Goal: Navigation & Orientation: Understand site structure

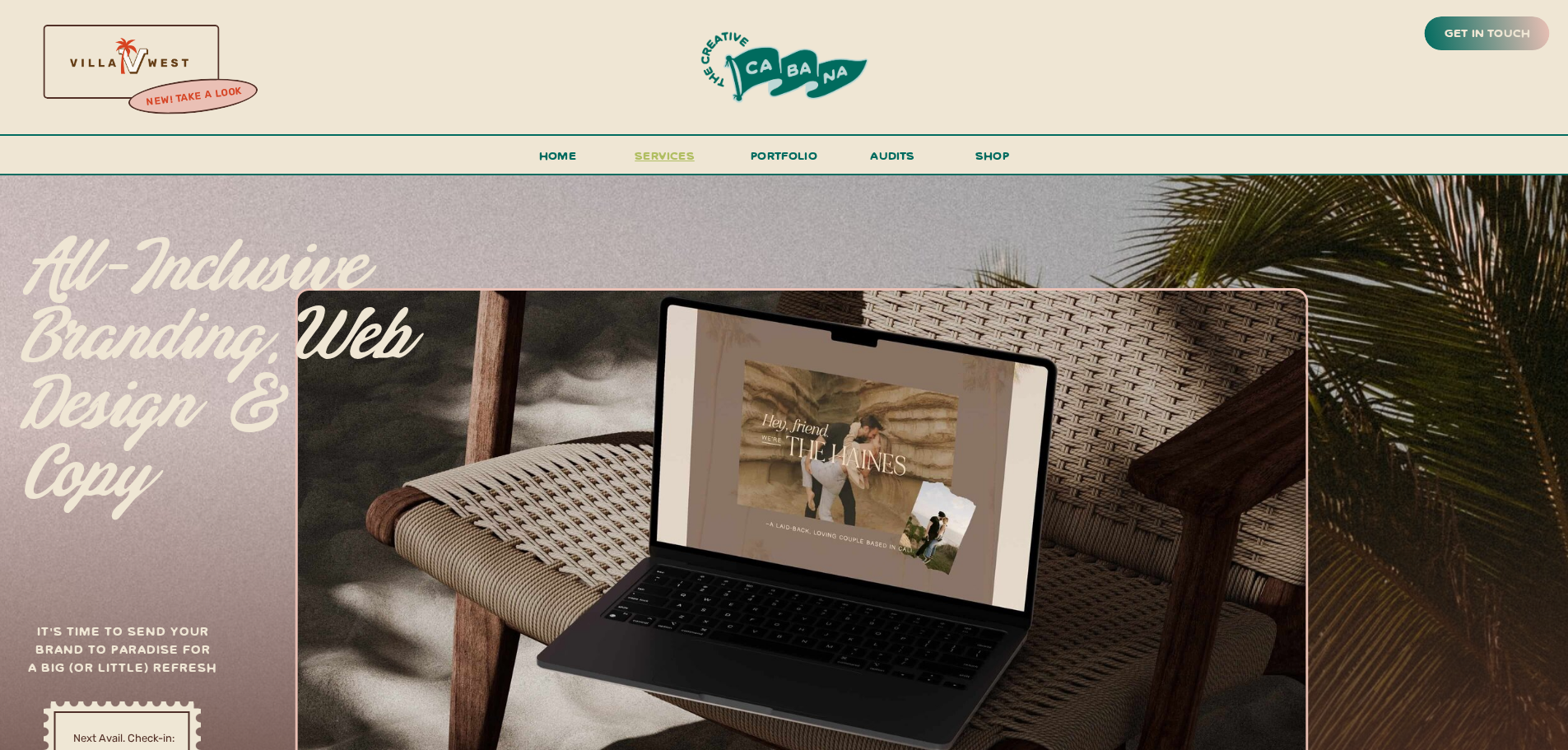
click at [683, 162] on span "services" at bounding box center [664, 155] width 60 height 16
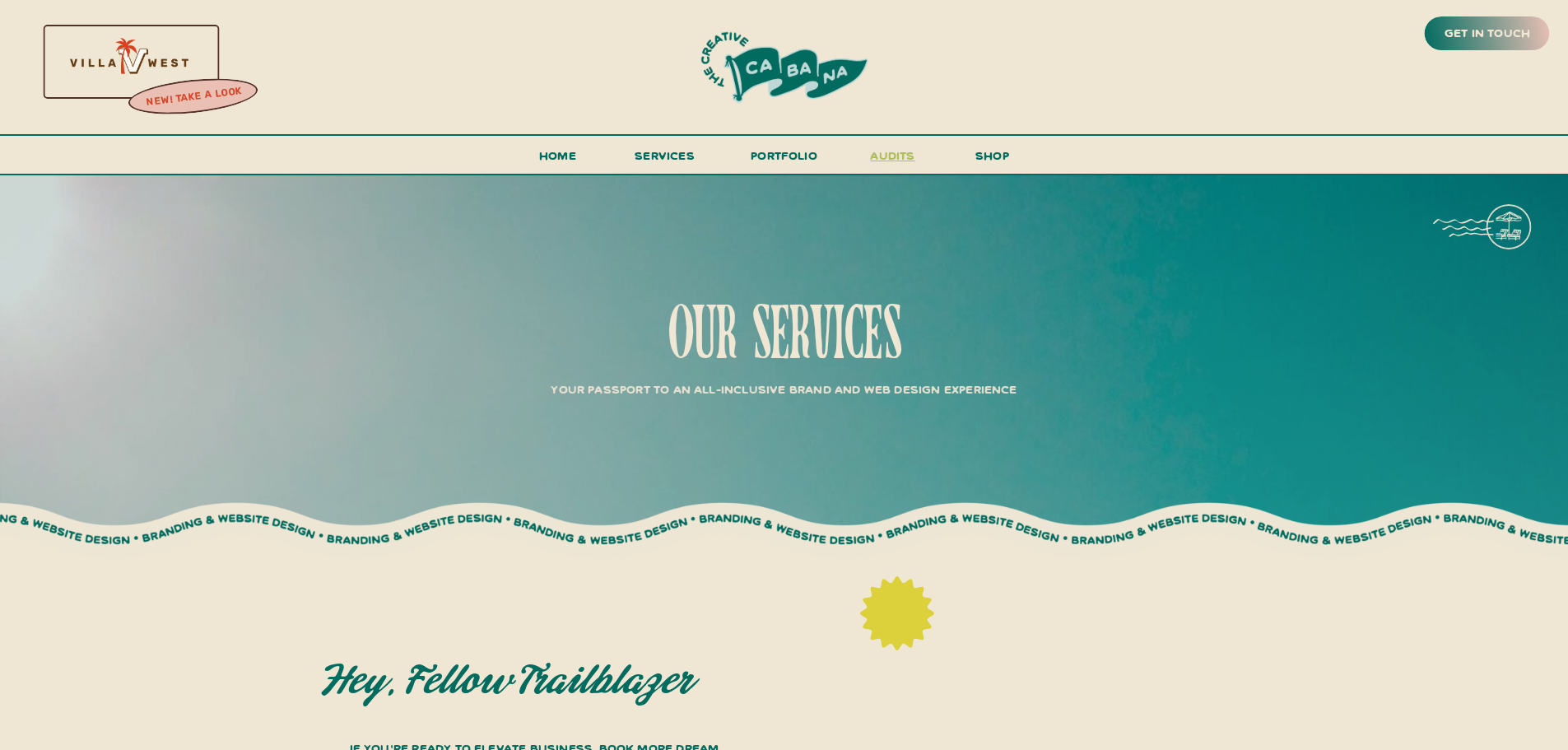
click at [895, 163] on h3 "audits" at bounding box center [893, 159] width 49 height 29
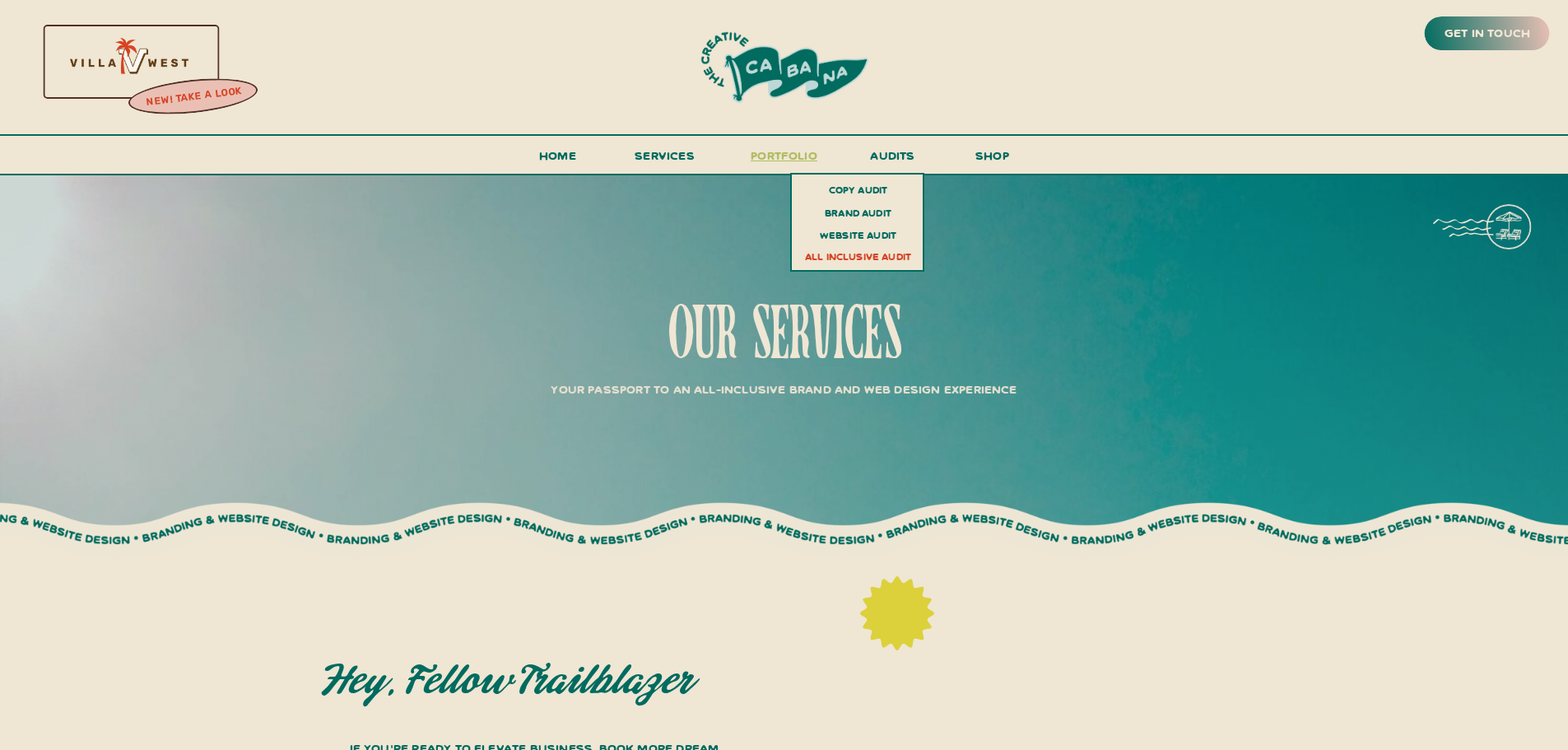
click at [788, 159] on h3 "portfolio" at bounding box center [784, 160] width 78 height 30
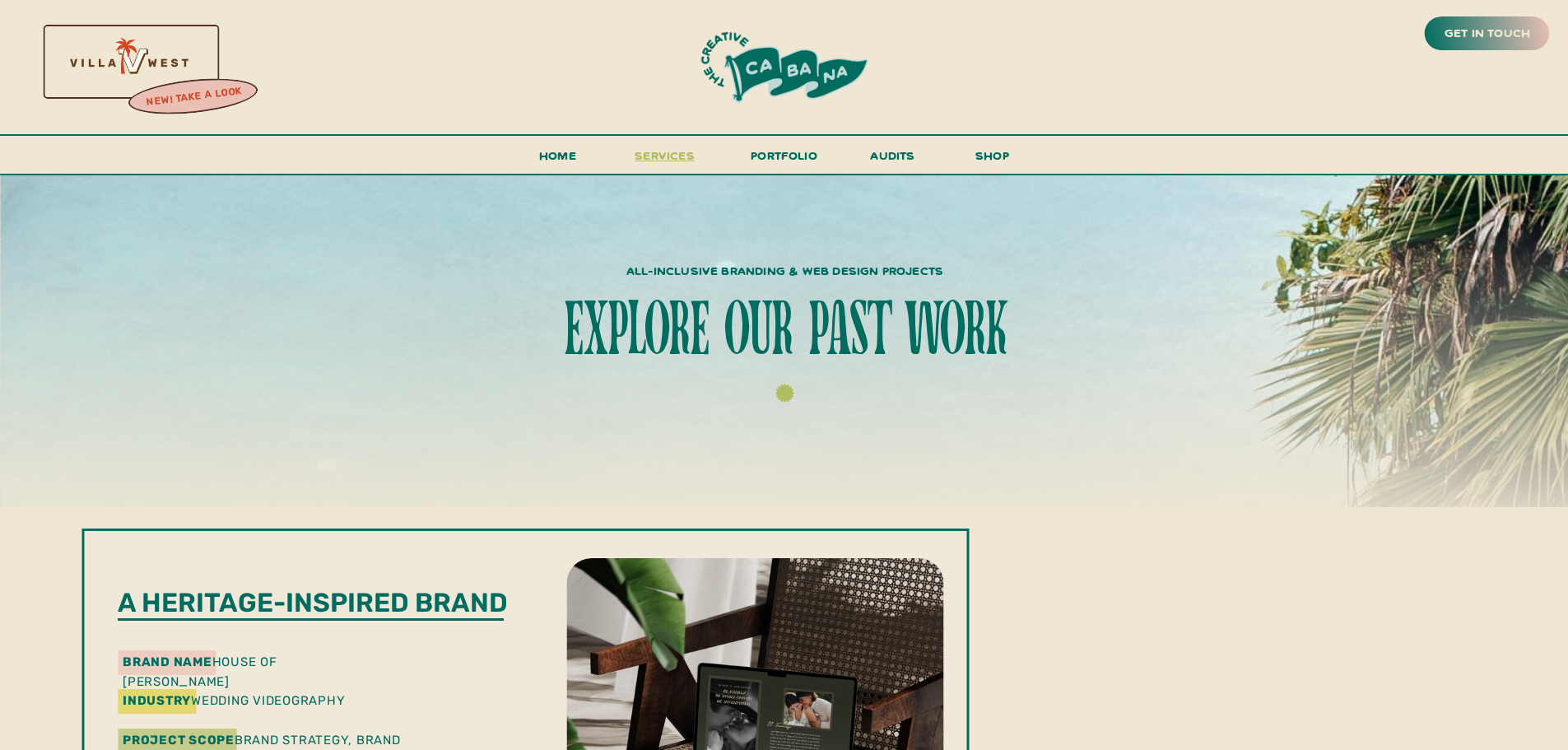
click at [684, 159] on span "services" at bounding box center [664, 155] width 60 height 16
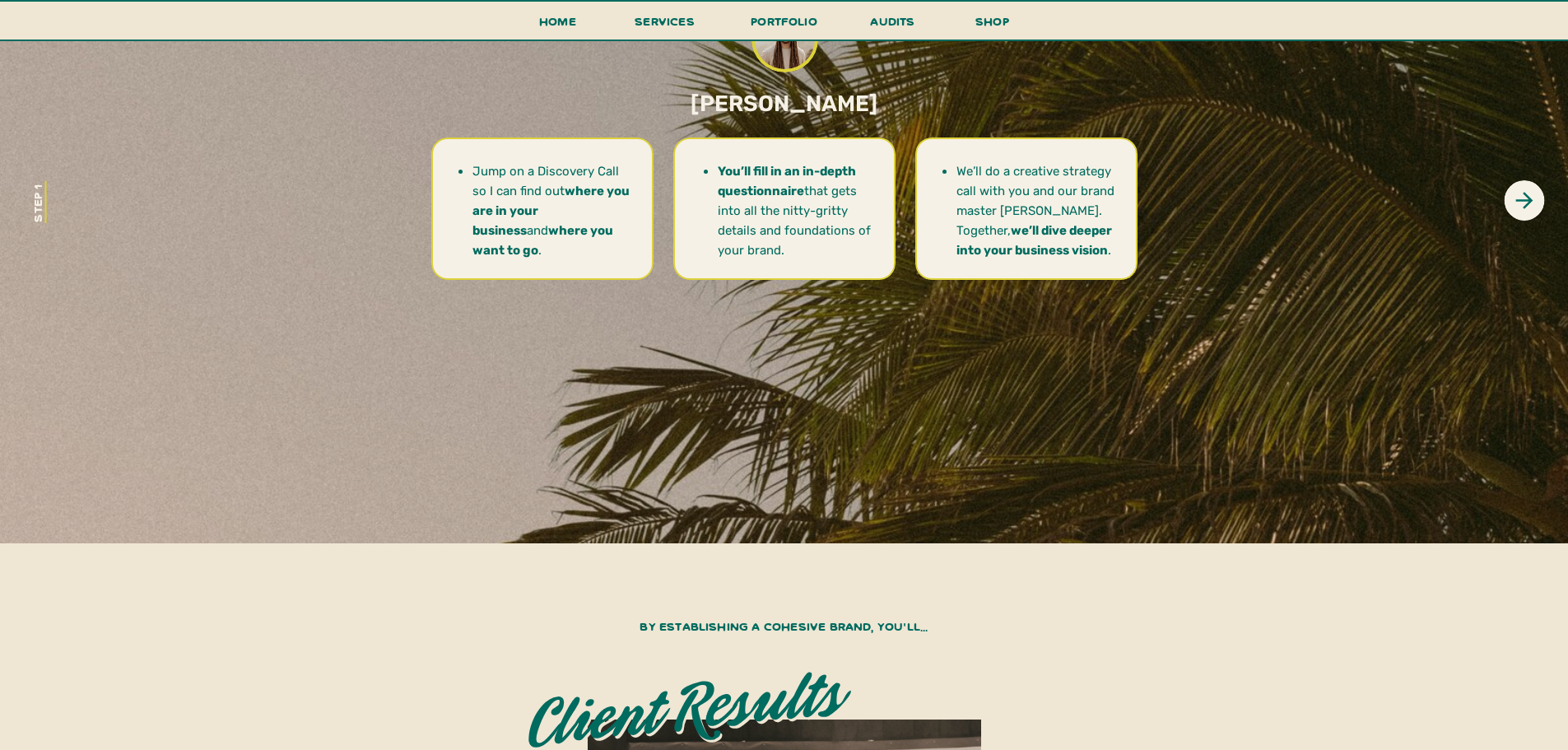
scroll to position [5924, 0]
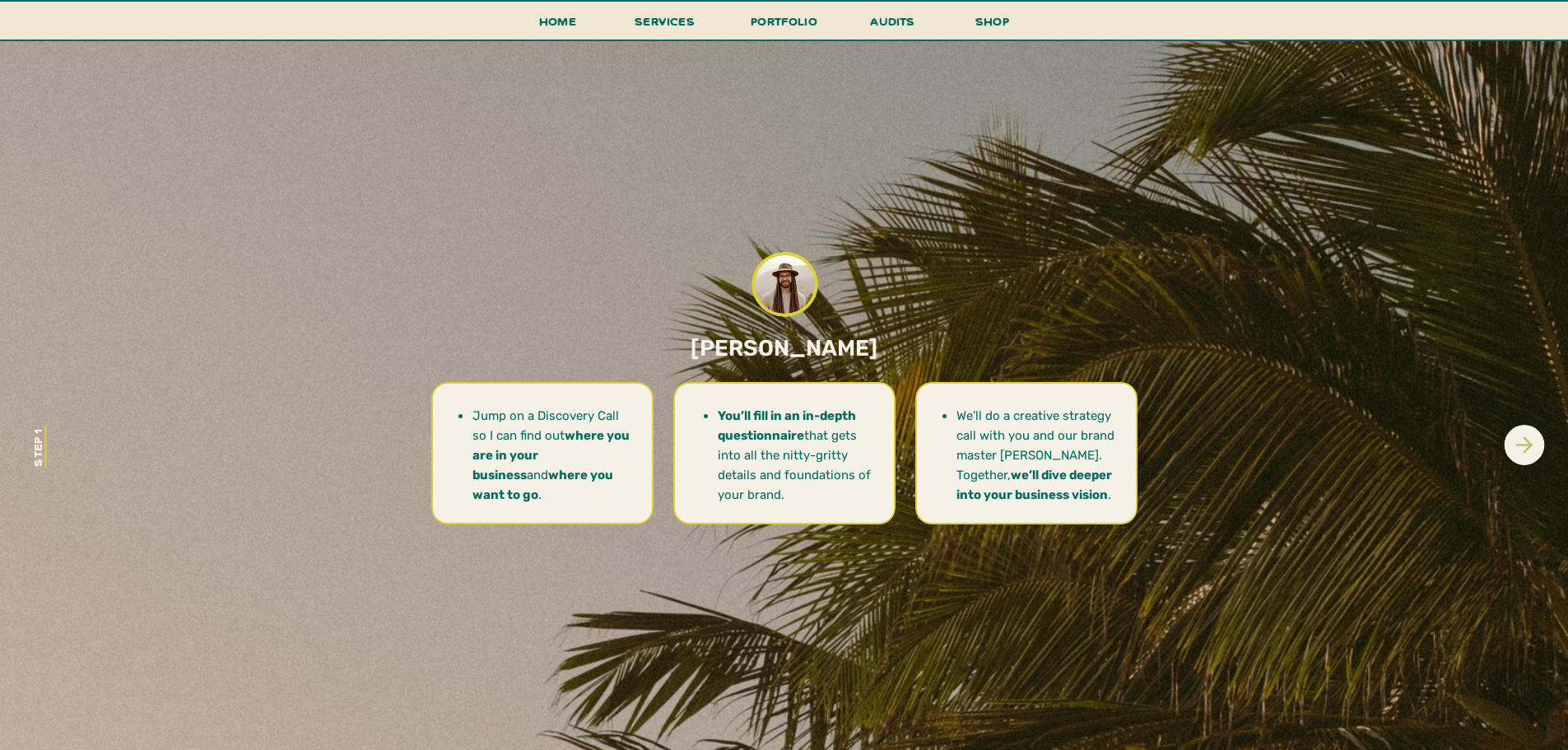
click at [1531, 438] on icon at bounding box center [1523, 444] width 26 height 26
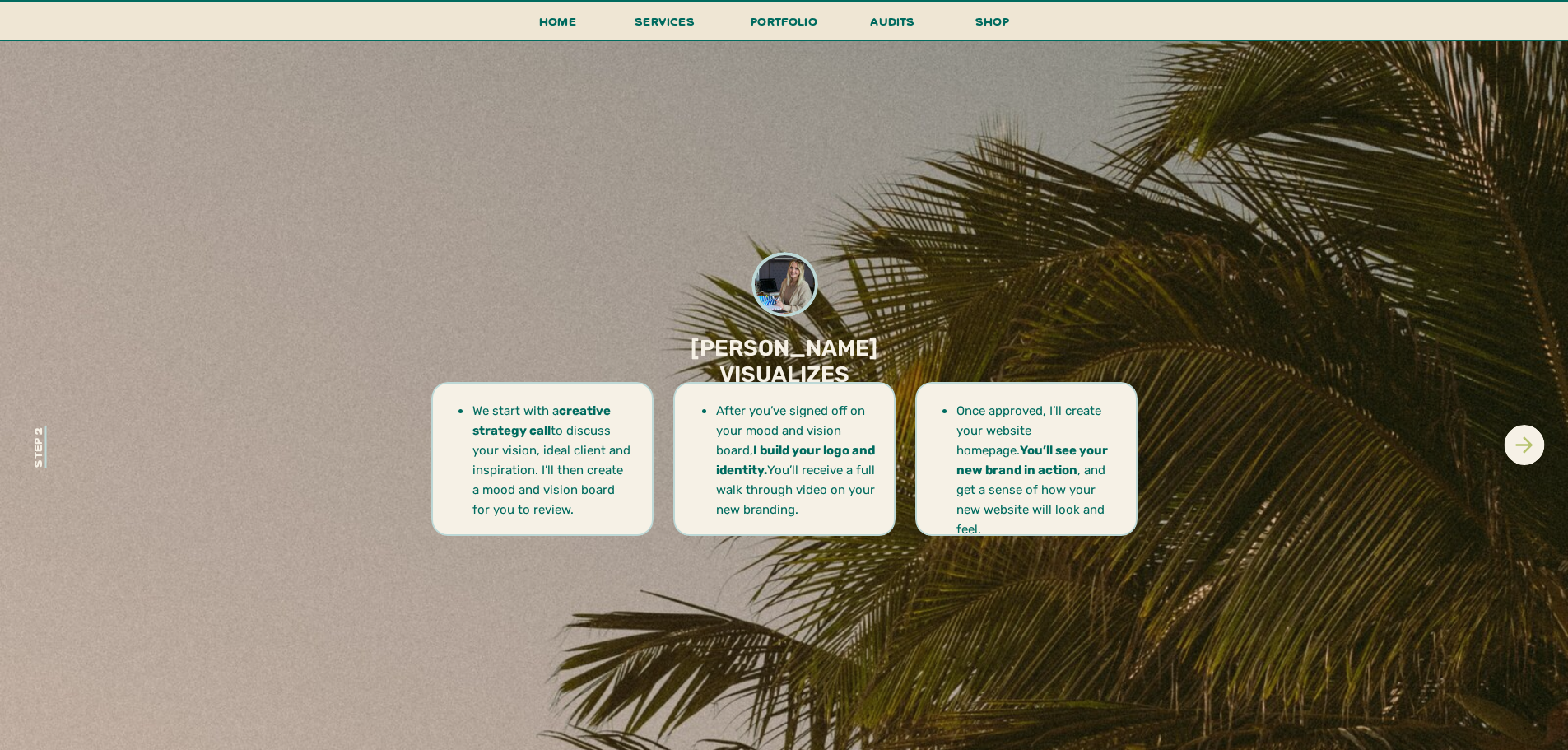
click at [1527, 439] on icon at bounding box center [1523, 444] width 17 height 17
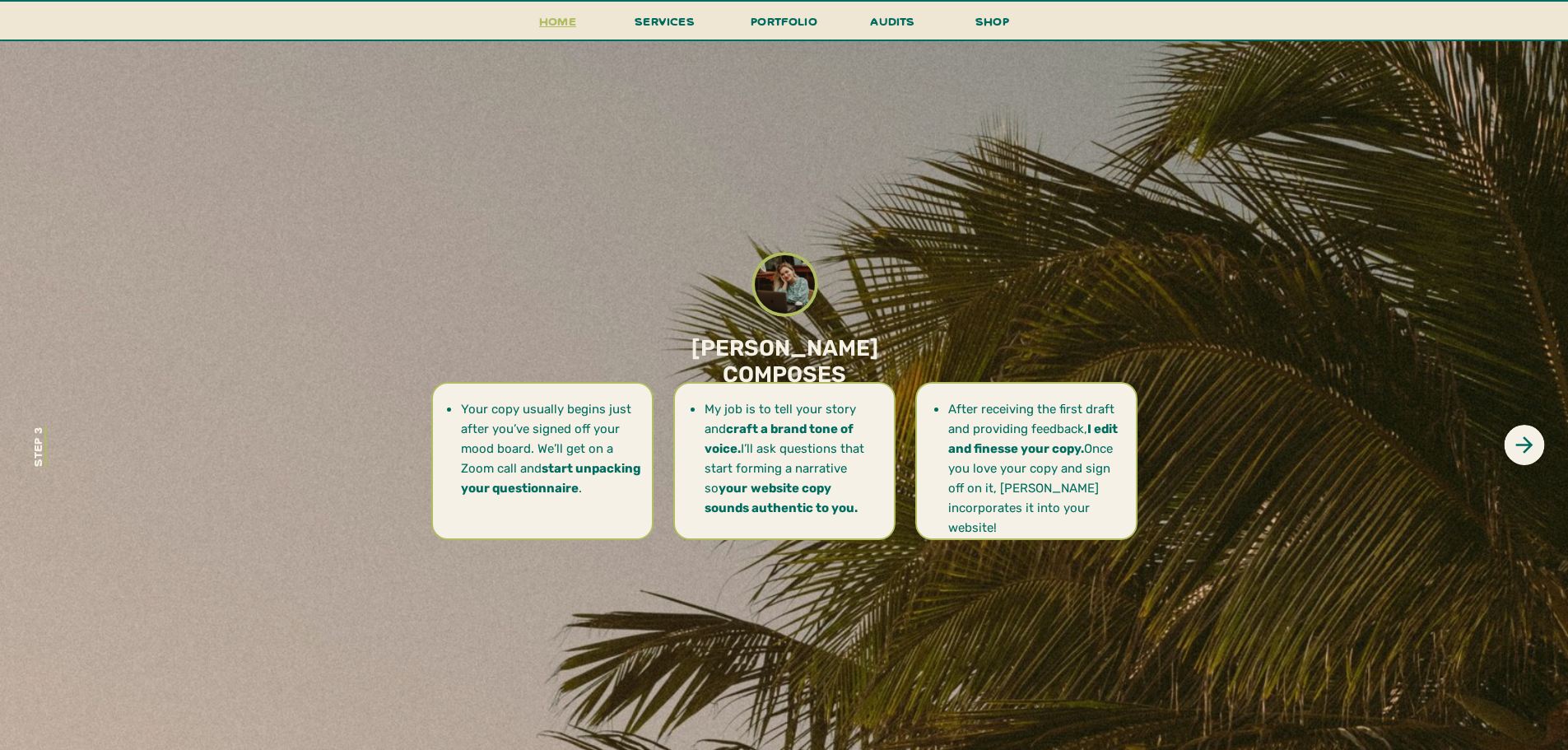
click at [567, 27] on h3 "Home" at bounding box center [558, 26] width 51 height 30
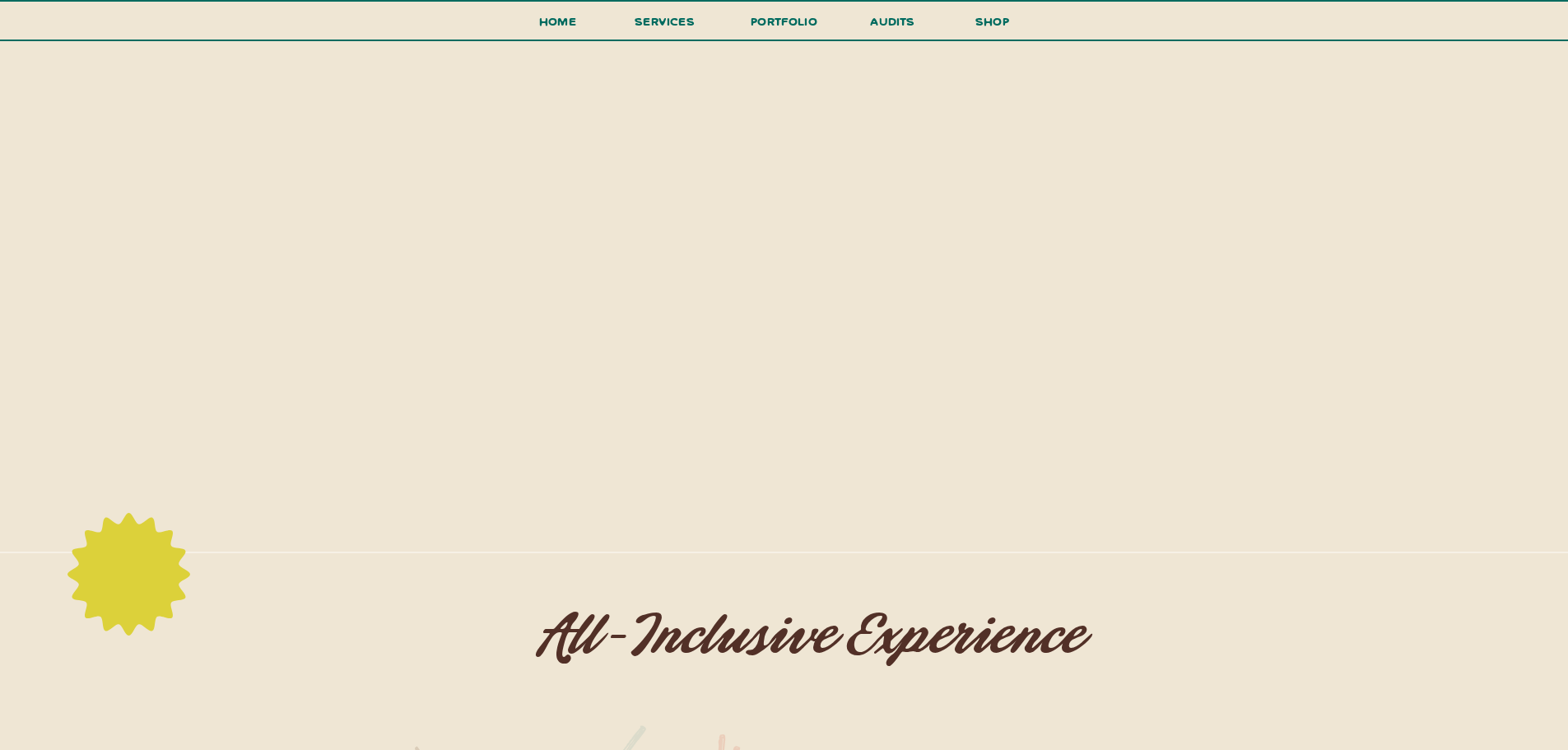
scroll to position [2057, 0]
